Goal: Browse casually: Explore the website without a specific task or goal

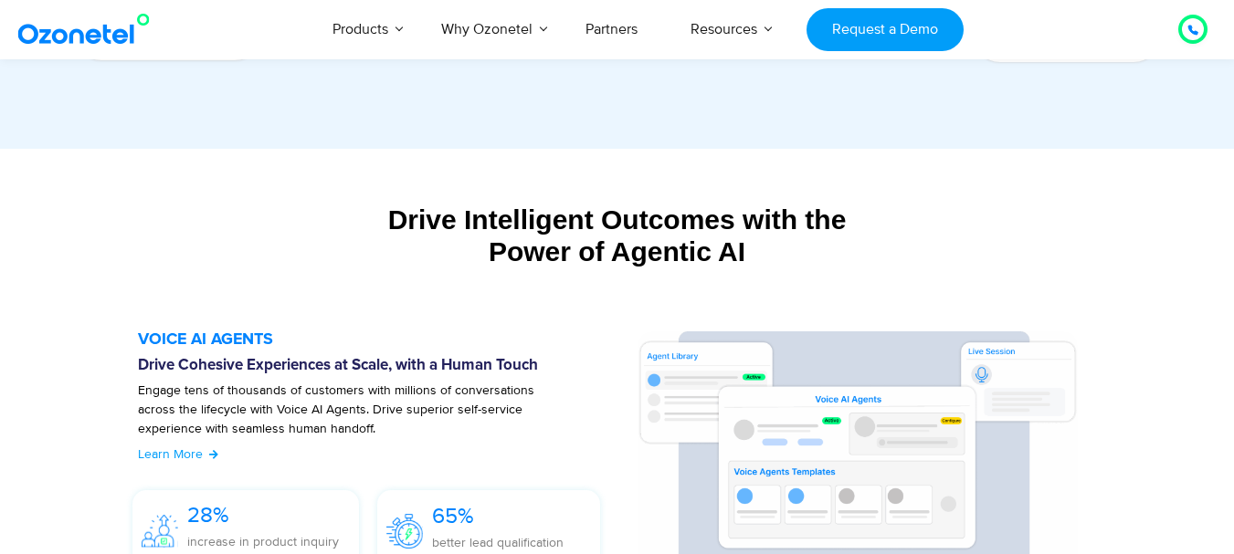
scroll to position [1827, 0]
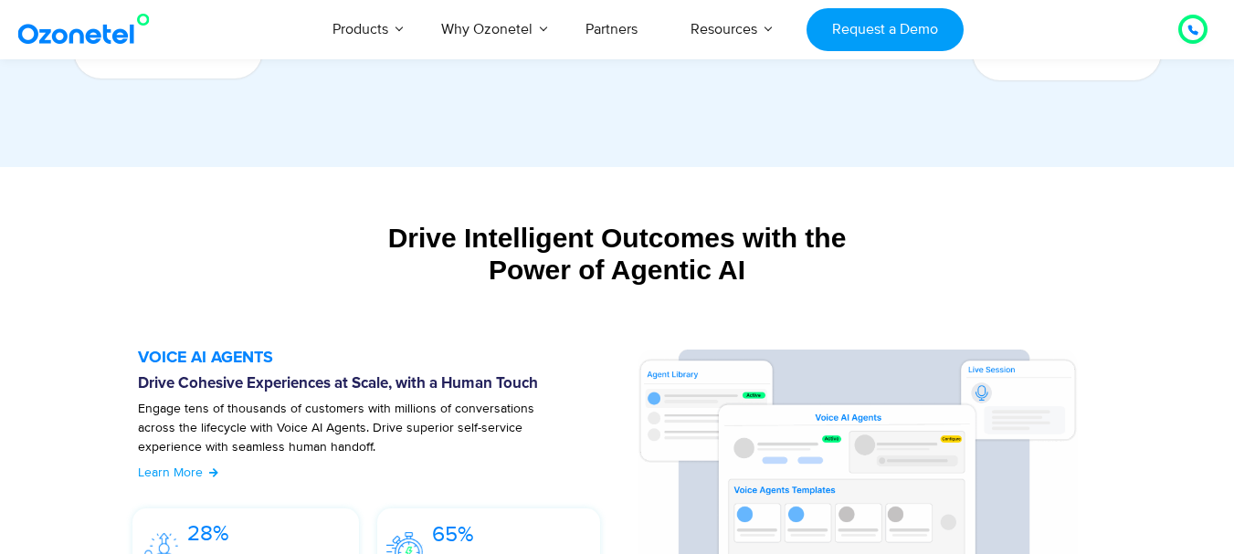
drag, startPoint x: 763, startPoint y: 270, endPoint x: 395, endPoint y: 251, distance: 368.6
click at [395, 251] on div "Drive Intelligent Outcomes with the Power of Agentic AI" at bounding box center [617, 254] width 1123 height 64
click at [555, 282] on div "Drive Intelligent Outcomes with the Power of Agentic AI" at bounding box center [617, 254] width 1123 height 64
drag, startPoint x: 395, startPoint y: 237, endPoint x: 774, endPoint y: 294, distance: 383.3
click at [774, 294] on div "Drive Intelligent Outcomes with the Power of Agentic AI Build and deploy your o…" at bounding box center [618, 263] width 1142 height 100
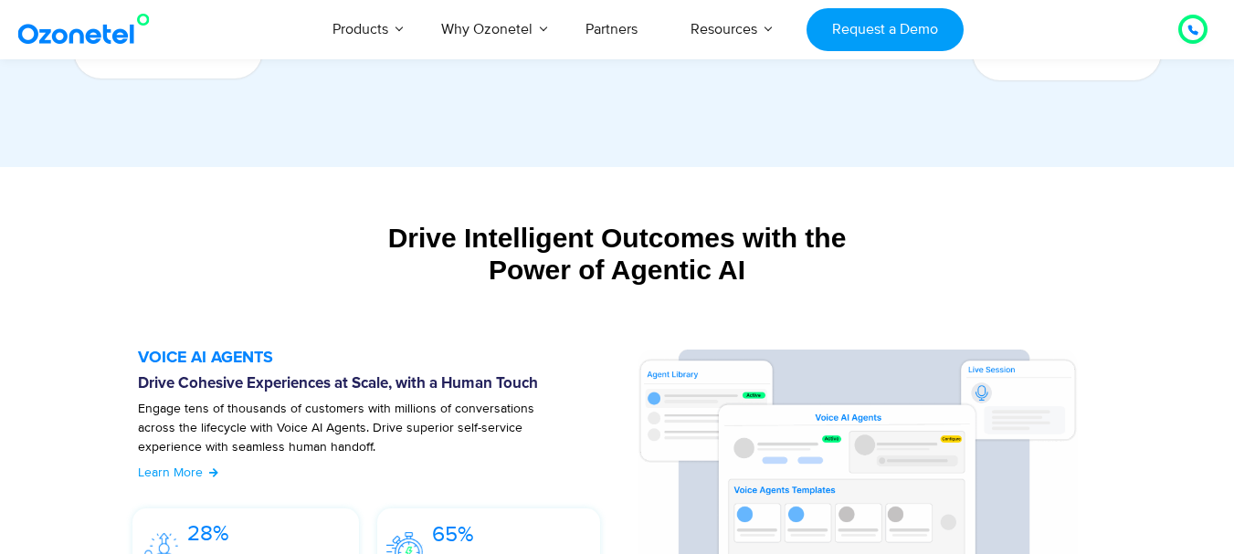
click at [774, 294] on div "Drive Intelligent Outcomes with the Power of Agentic AI Build and deploy your o…" at bounding box center [618, 263] width 1142 height 100
drag, startPoint x: 759, startPoint y: 264, endPoint x: 395, endPoint y: 245, distance: 364.9
click at [395, 245] on div "Drive Intelligent Outcomes with the Power of Agentic AI" at bounding box center [617, 254] width 1123 height 64
click at [417, 250] on div "Drive Intelligent Outcomes with the Power of Agentic AI" at bounding box center [617, 254] width 1123 height 64
drag, startPoint x: 390, startPoint y: 235, endPoint x: 763, endPoint y: 273, distance: 374.6
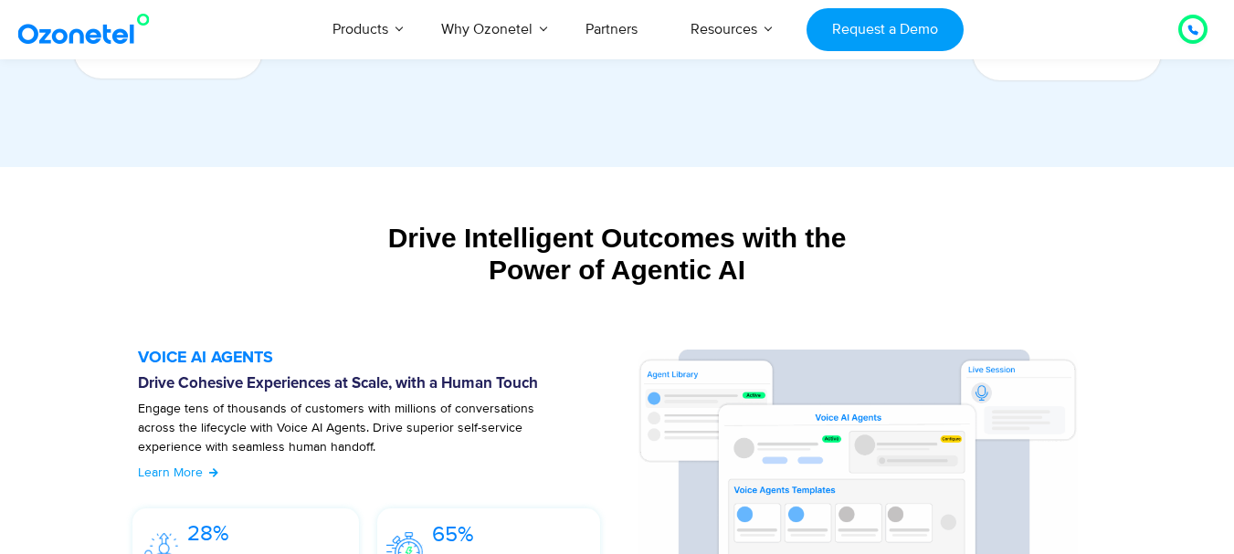
click at [763, 273] on div "Drive Intelligent Outcomes with the Power of Agentic AI" at bounding box center [617, 254] width 1123 height 64
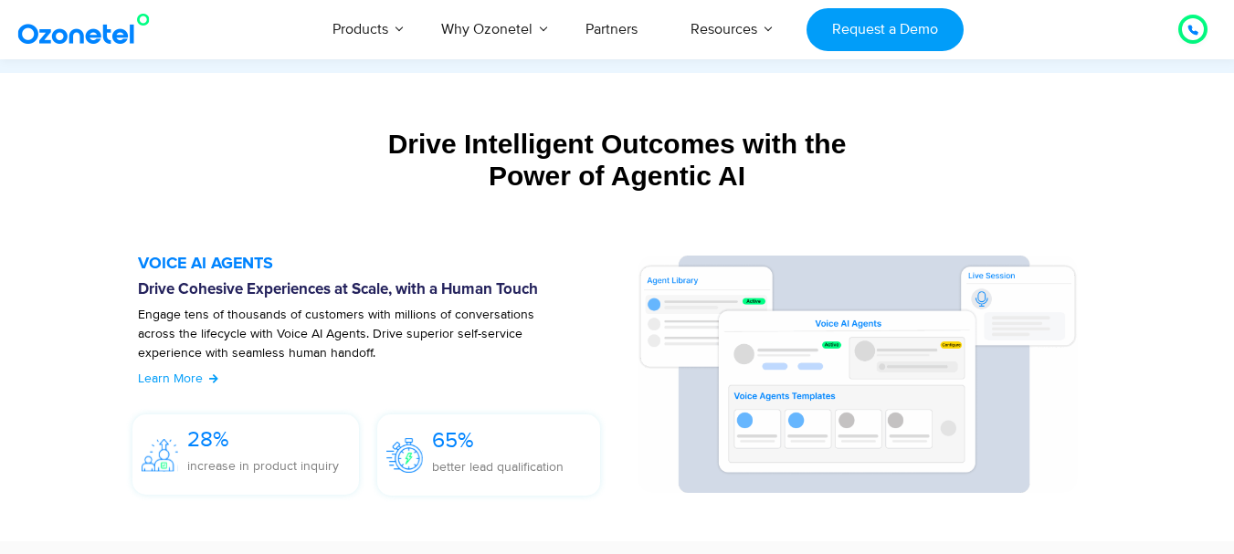
scroll to position [2009, 0]
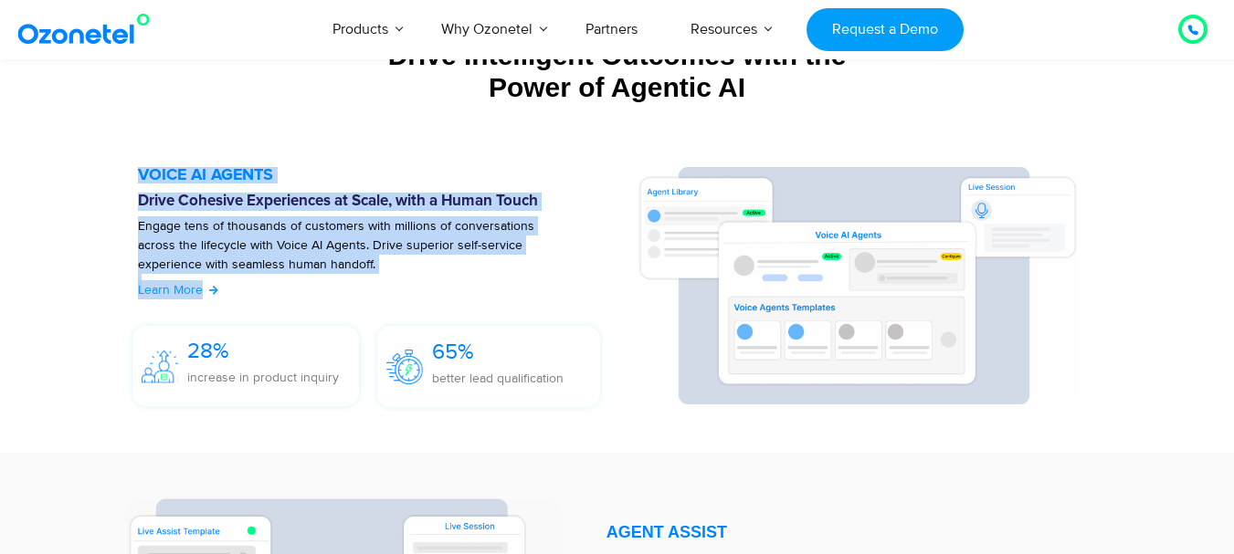
drag, startPoint x: 141, startPoint y: 172, endPoint x: 242, endPoint y: 299, distance: 162.5
click at [242, 299] on div "VOICE AI AGENTS Drive Cohesive Experiences at Scale, with a Human Touch Engage …" at bounding box center [378, 291] width 481 height 248
click at [487, 275] on p "Engage tens of thousands of customers with millions of conversations across the…" at bounding box center [356, 254] width 436 height 77
drag, startPoint x: 279, startPoint y: 268, endPoint x: 111, endPoint y: 177, distance: 190.8
click at [111, 177] on section "VOICE AI AGENTS Drive Cohesive Experiences at Scale, with a Human Touch Engage …" at bounding box center [617, 291] width 1032 height 285
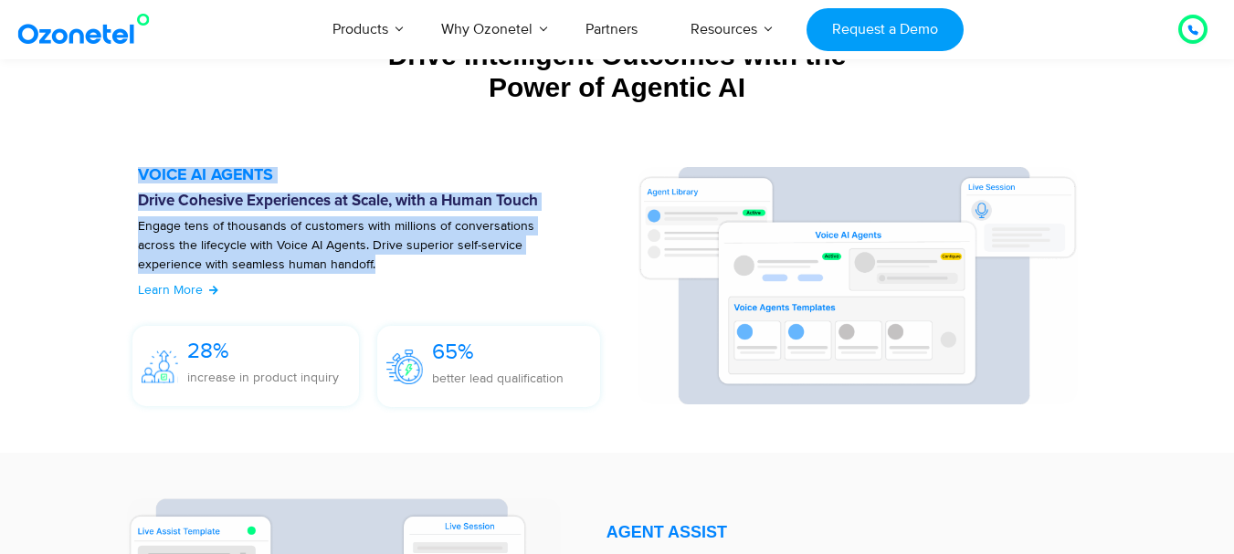
click at [238, 178] on h5 "VOICE AI AGENTS" at bounding box center [378, 175] width 481 height 16
drag, startPoint x: 137, startPoint y: 174, endPoint x: 349, endPoint y: 271, distance: 233.0
click at [349, 271] on div "VOICE AI AGENTS Drive Cohesive Experiences at Scale, with a Human Touch Engage …" at bounding box center [378, 291] width 481 height 248
click at [395, 181] on h5 "VOICE AI AGENTS" at bounding box center [378, 175] width 481 height 16
